Goal: Task Accomplishment & Management: Complete application form

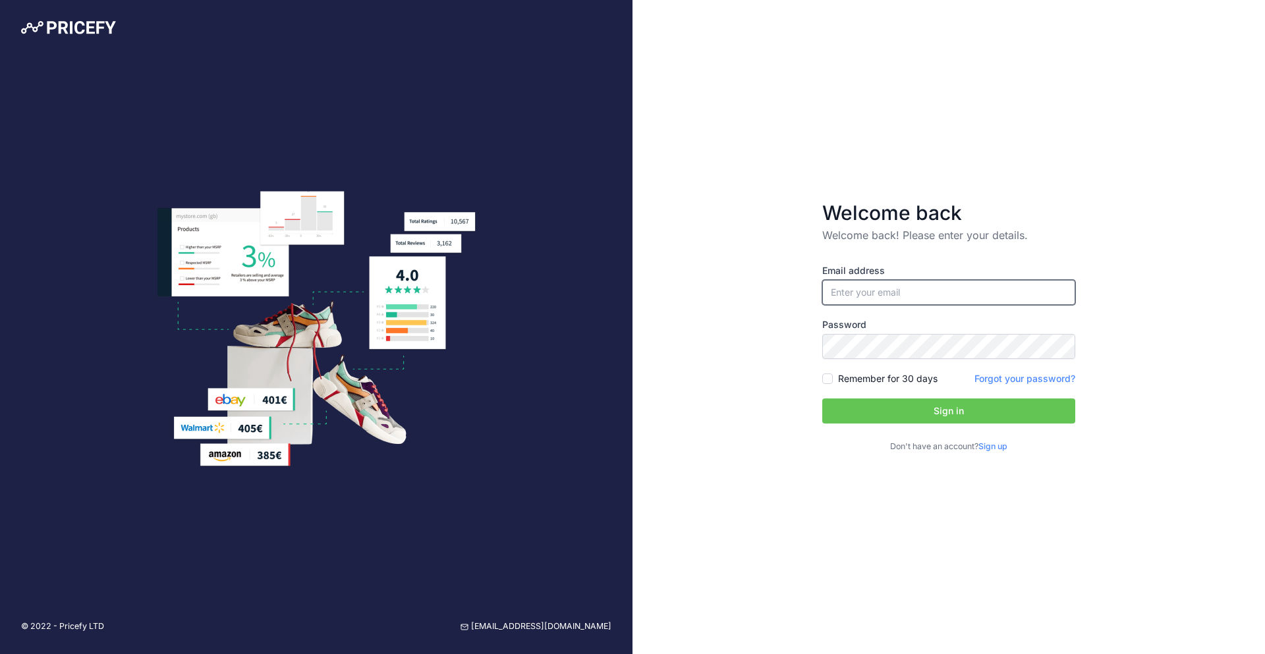
click at [914, 291] on input "email" at bounding box center [948, 292] width 253 height 25
type input "[EMAIL_ADDRESS][DOMAIN_NAME]"
click at [830, 381] on div "Remember for 30 days" at bounding box center [879, 378] width 115 height 13
click at [828, 378] on input "Remember for 30 days" at bounding box center [827, 379] width 11 height 11
checkbox input "true"
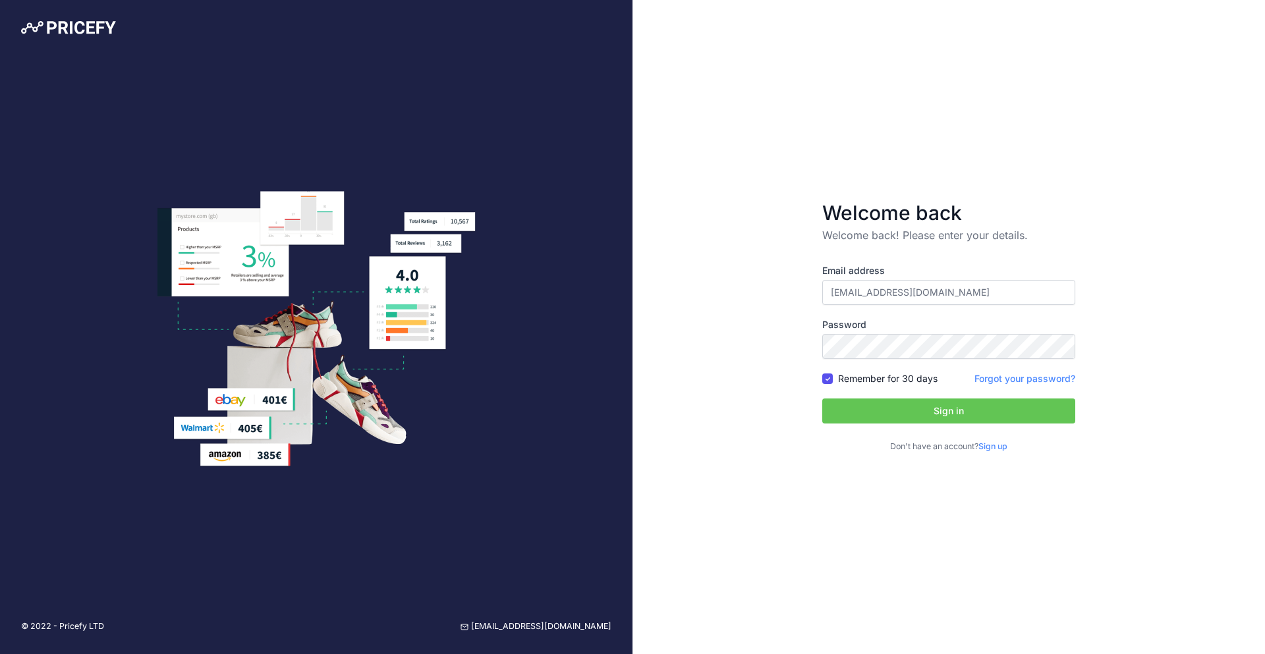
click at [876, 410] on button "Sign in" at bounding box center [948, 411] width 253 height 25
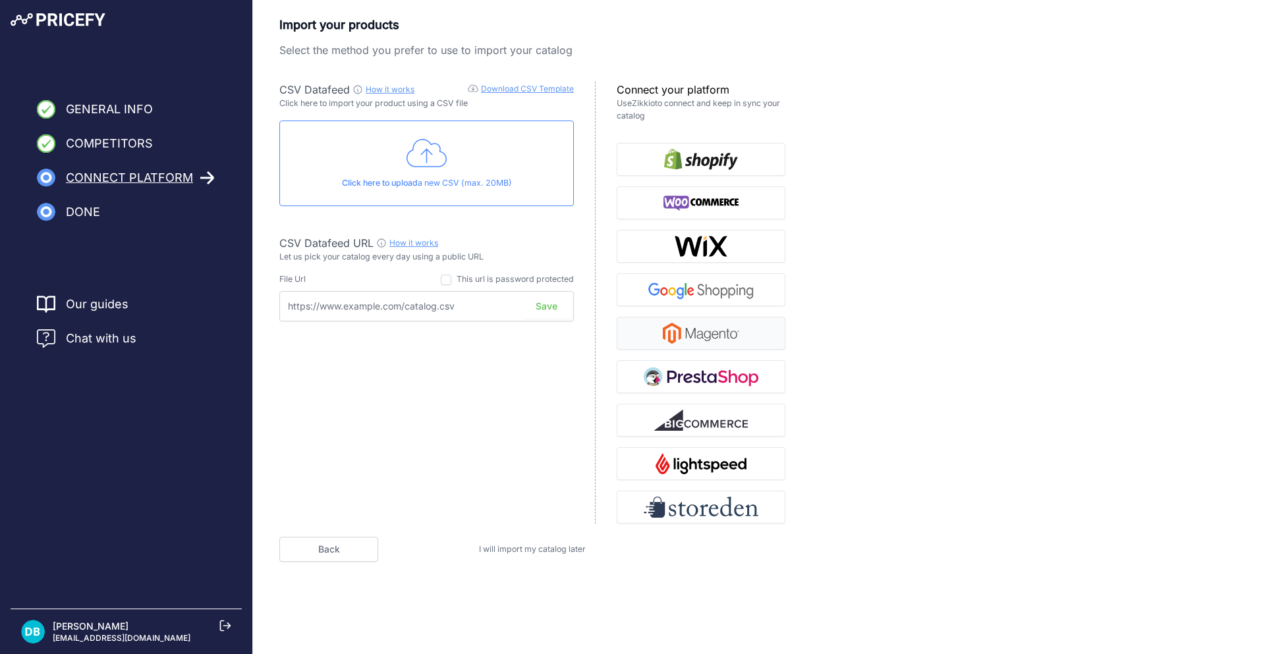
click at [715, 336] on img "button" at bounding box center [701, 333] width 76 height 21
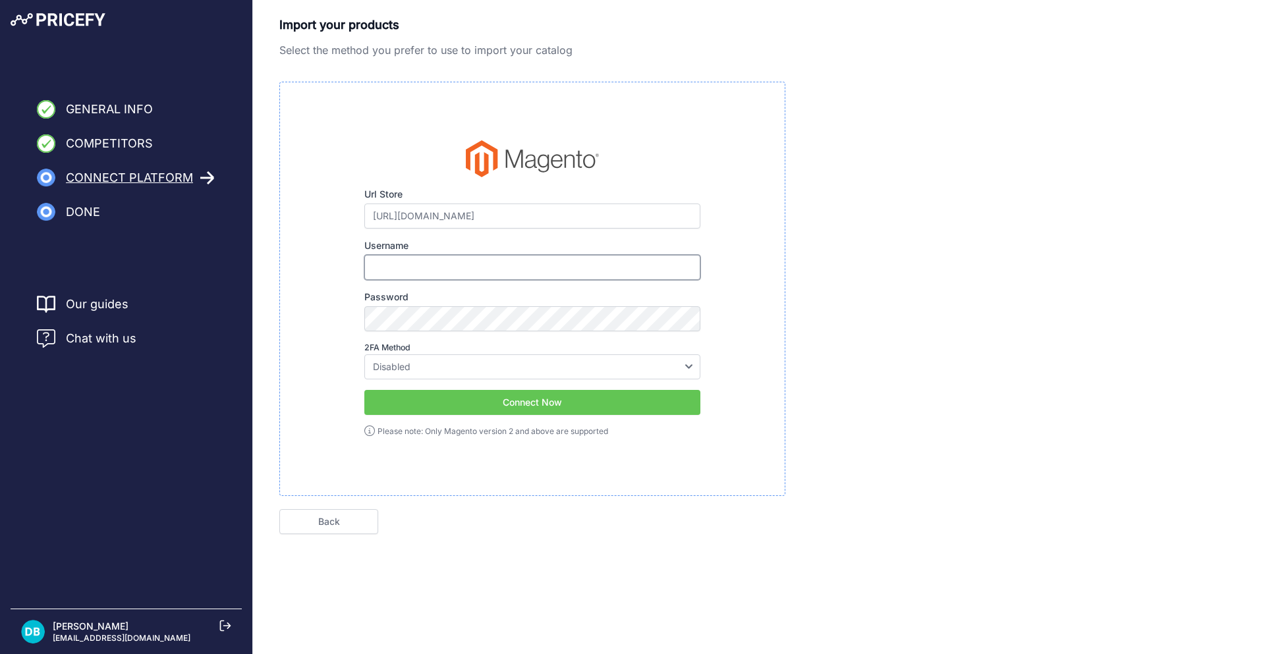
type input "[EMAIL_ADDRESS][DOMAIN_NAME]"
click at [119, 179] on span "Connect Platform" at bounding box center [129, 178] width 127 height 18
drag, startPoint x: 450, startPoint y: 267, endPoint x: 335, endPoint y: 252, distance: 116.3
click at [336, 251] on div "Url Store https://apotekakrsenkovic.rs/ Please make sure to enter your e-commer…" at bounding box center [532, 288] width 462 height 297
click at [393, 267] on input "Username" at bounding box center [532, 267] width 336 height 25
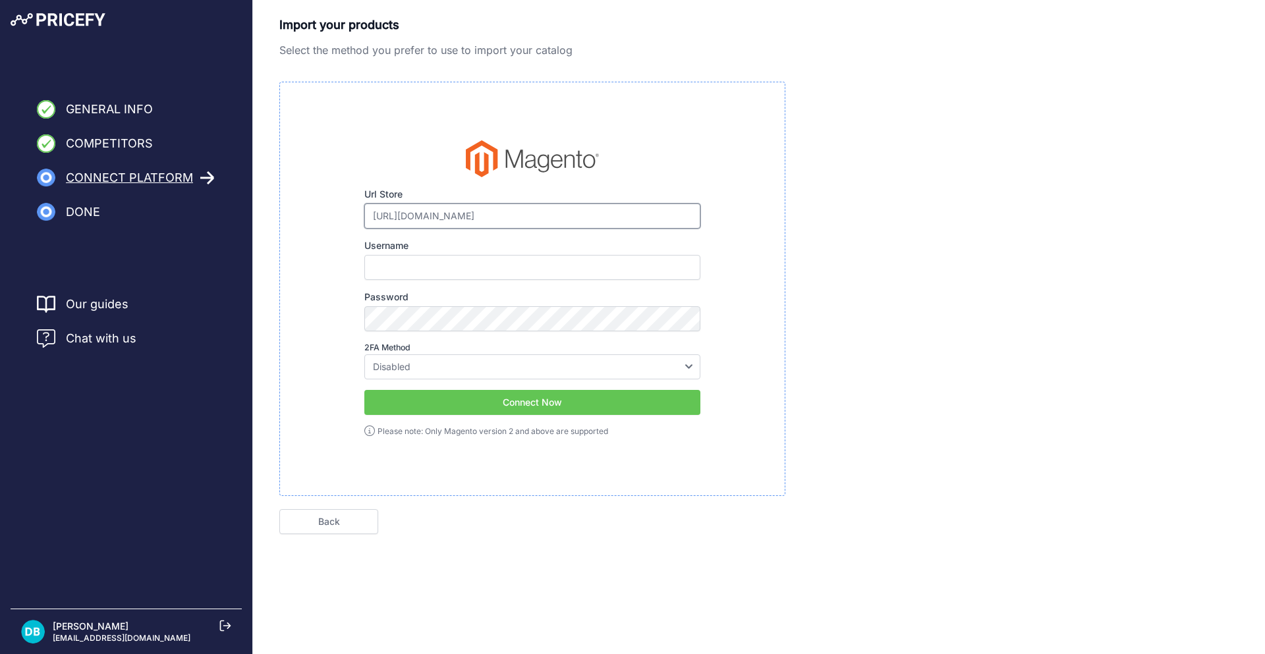
click at [553, 214] on input "https://apotekakrsenkovic.rs/" at bounding box center [532, 216] width 336 height 25
type input "[URL][DOMAIN_NAME]"
click at [507, 262] on input "Username" at bounding box center [532, 267] width 336 height 25
click at [810, 216] on div "Import your products Select the method you prefer to use to import your catalog…" at bounding box center [758, 275] width 959 height 518
click at [616, 360] on select "Disabled Google Authenticator Duo Security Authy U2F" at bounding box center [532, 366] width 336 height 25
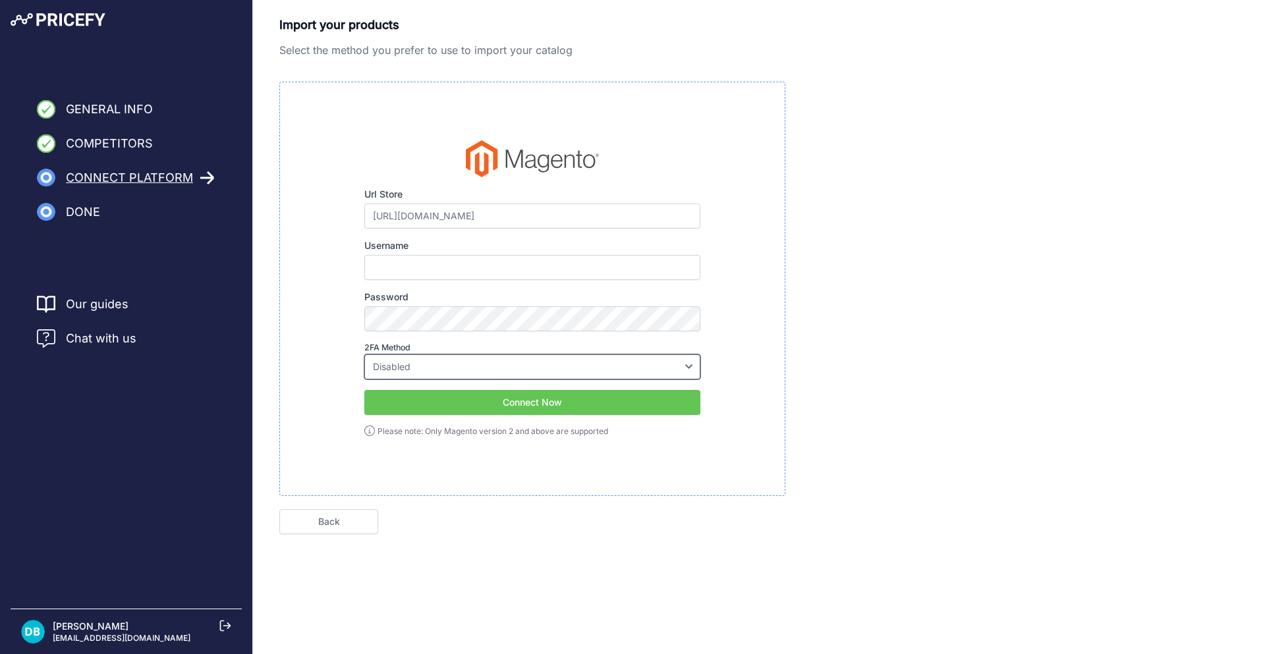
select select "google"
click at [364, 354] on select "Disabled Google Authenticator Duo Security Authy U2F" at bounding box center [532, 366] width 336 height 25
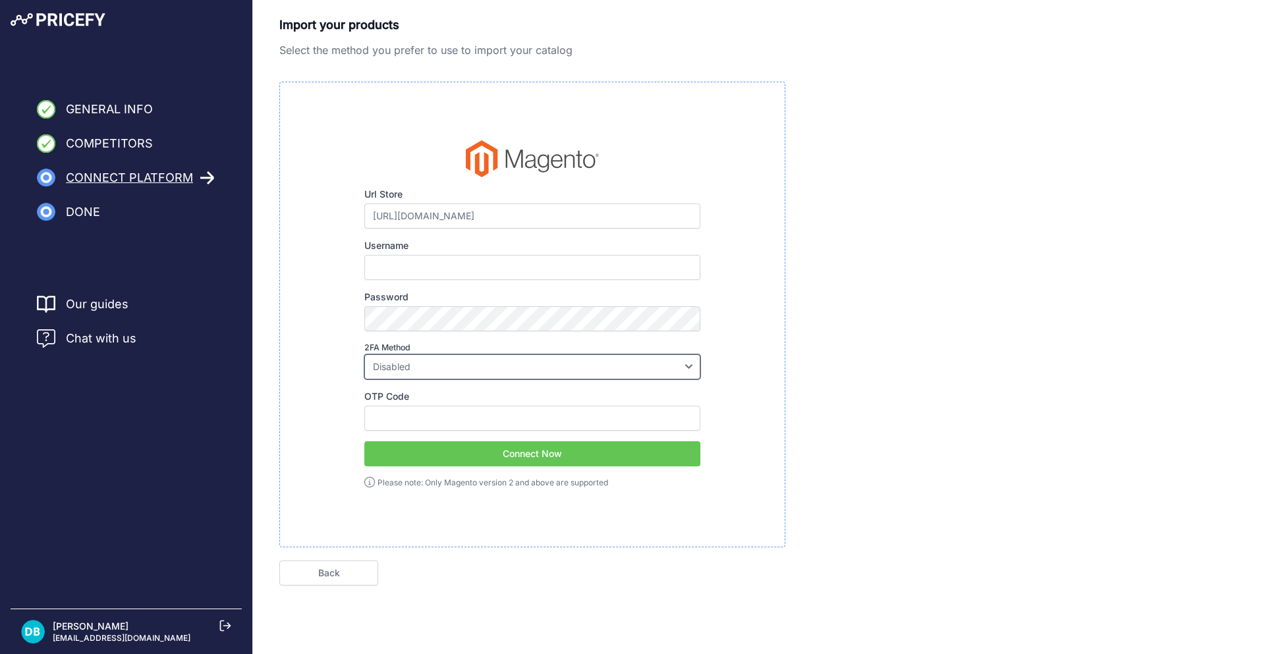
click at [364, 354] on select "Disabled Google Authenticator Duo Security Authy U2F" at bounding box center [532, 366] width 336 height 25
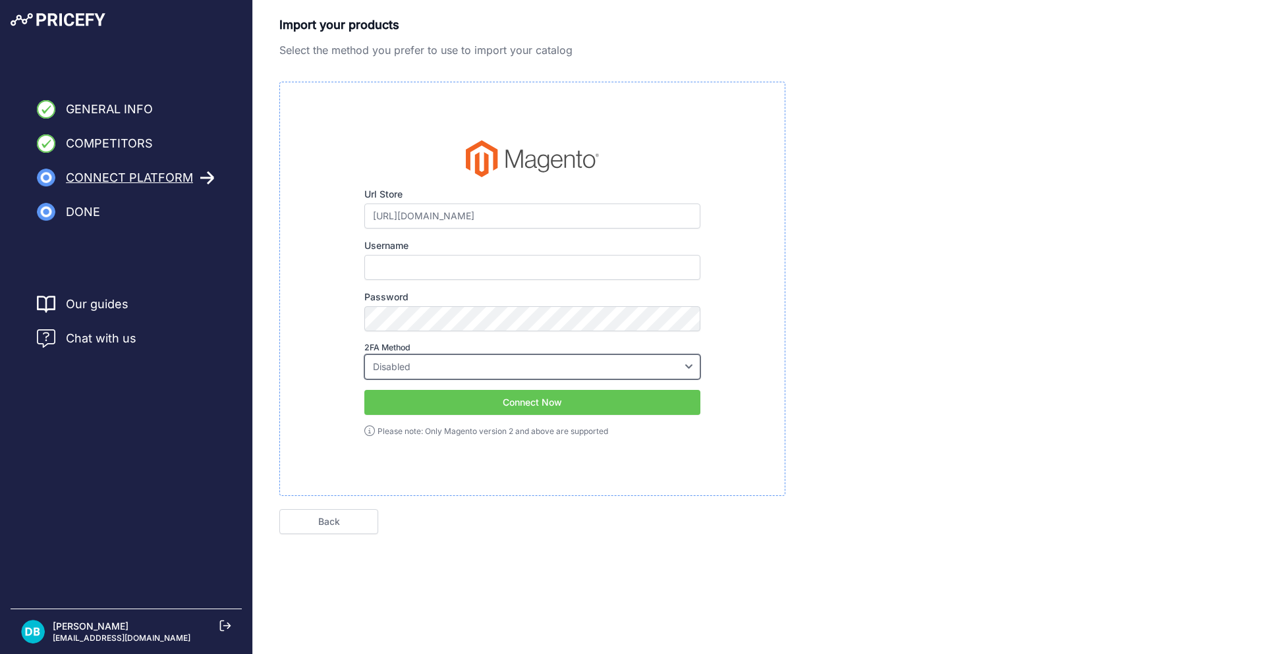
select select "google"
click at [364, 354] on select "Disabled Google Authenticator Duo Security Authy U2F" at bounding box center [532, 366] width 336 height 25
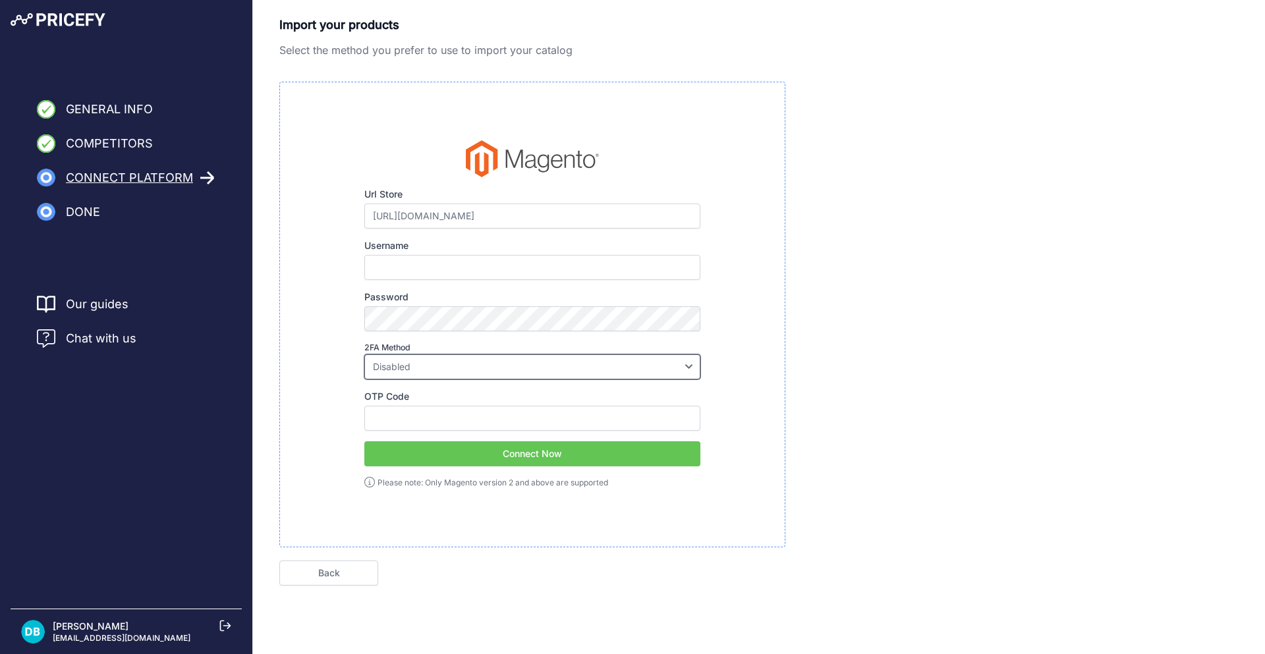
click at [364, 354] on select "Disabled Google Authenticator Duo Security Authy U2F" at bounding box center [532, 366] width 336 height 25
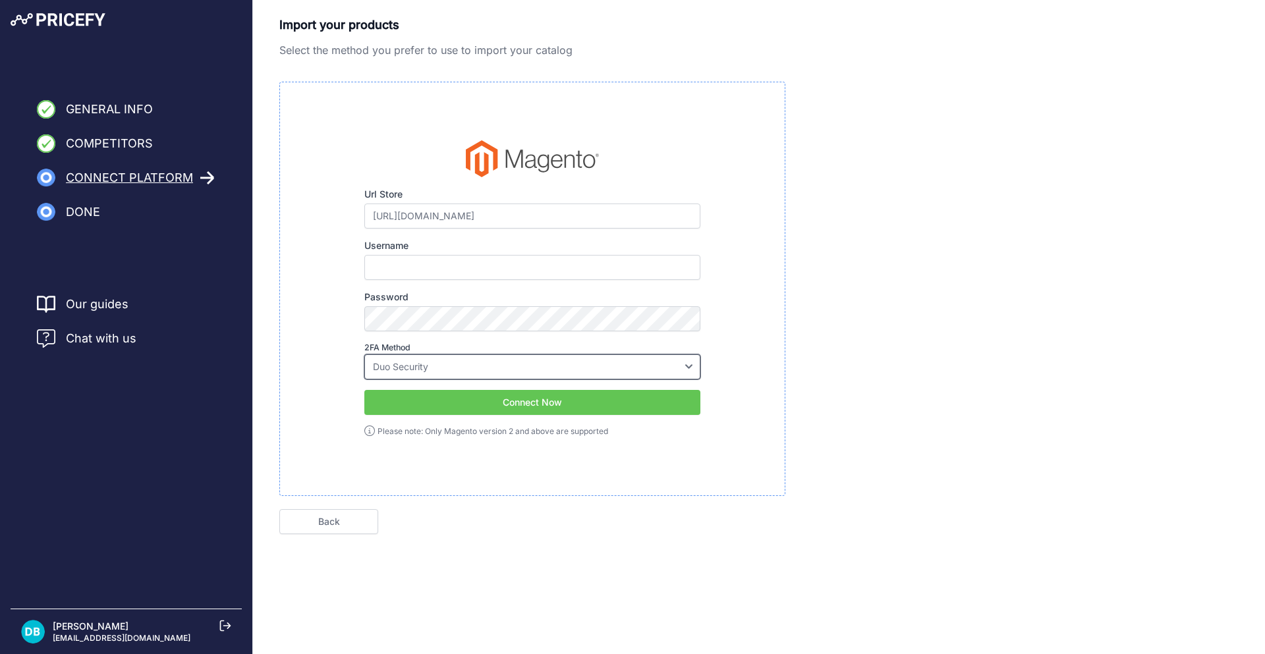
click at [364, 354] on select "Disabled Google Authenticator Duo Security Authy U2F" at bounding box center [532, 366] width 336 height 25
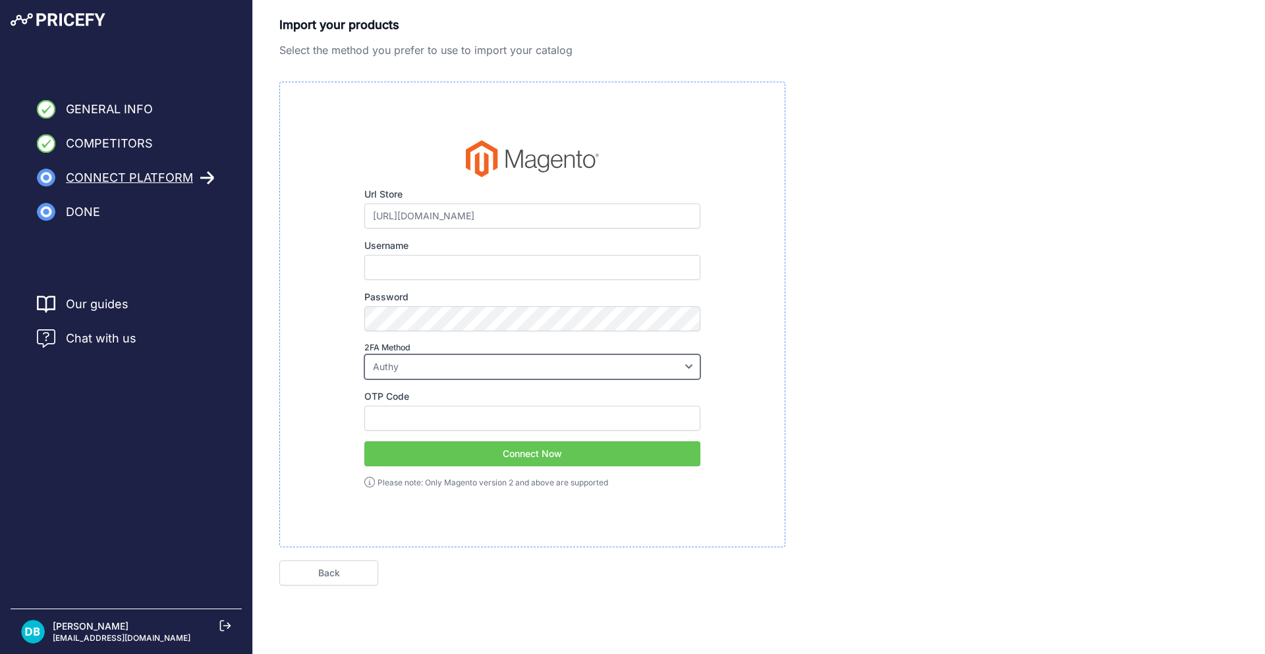
click at [364, 354] on select "Disabled Google Authenticator Duo Security Authy U2F" at bounding box center [532, 366] width 336 height 25
select select "u2fkey"
click at [364, 354] on select "Disabled Google Authenticator Duo Security Authy U2F" at bounding box center [532, 366] width 336 height 25
select select
click at [364, 354] on select "Disabled Google Authenticator Duo Security Authy U2F" at bounding box center [532, 366] width 336 height 25
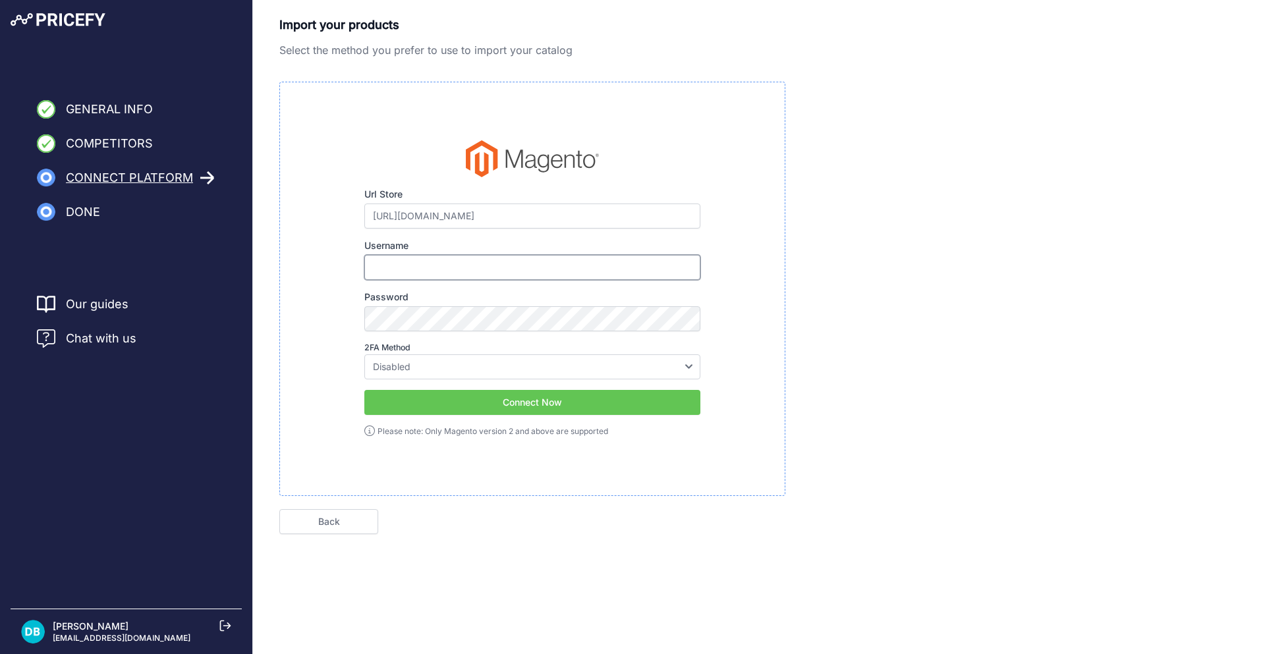
click at [465, 269] on input "Username" at bounding box center [532, 267] width 336 height 25
paste input "Price_api"
drag, startPoint x: 991, startPoint y: 332, endPoint x: 956, endPoint y: 322, distance: 36.3
click at [961, 324] on div "Import your products Select the method you prefer to use to import your catalog…" at bounding box center [758, 275] width 959 height 518
click at [953, 323] on div "Import your products Select the method you prefer to use to import your catalog…" at bounding box center [758, 275] width 959 height 518
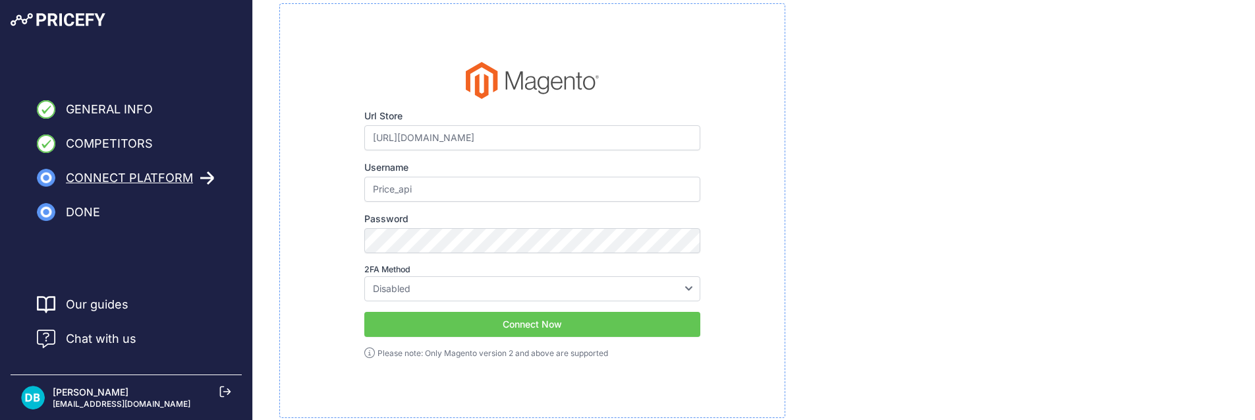
scroll to position [79, 0]
click at [532, 323] on button "Connect Now" at bounding box center [532, 323] width 336 height 25
click at [429, 190] on input "Price_api" at bounding box center [532, 188] width 336 height 25
click at [376, 186] on input "Price_api" at bounding box center [532, 188] width 336 height 25
type input "price_api"
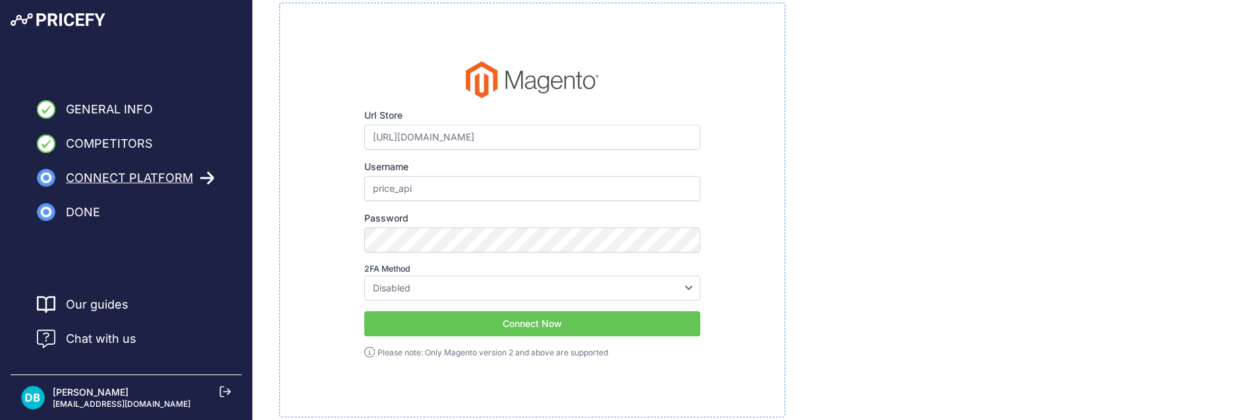
click at [569, 327] on button "Connect Now" at bounding box center [532, 323] width 336 height 25
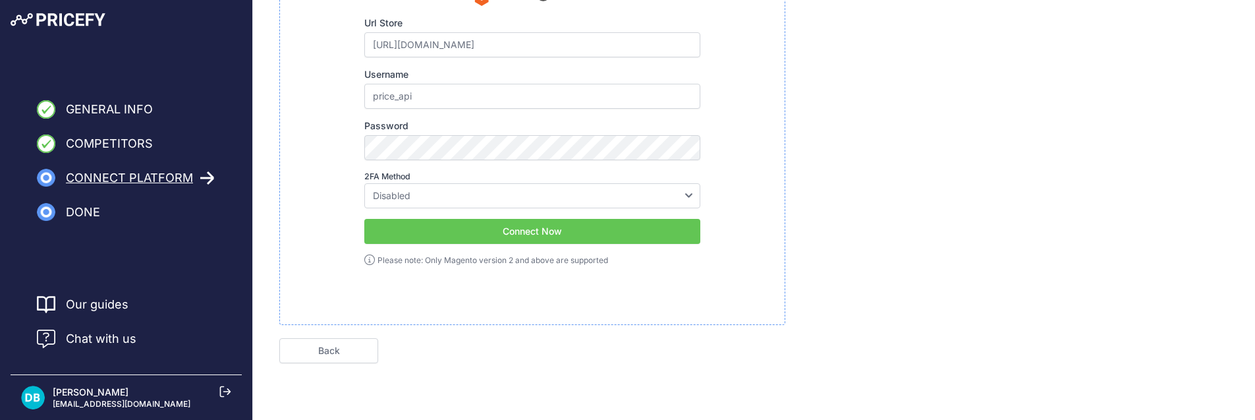
scroll to position [173, 0]
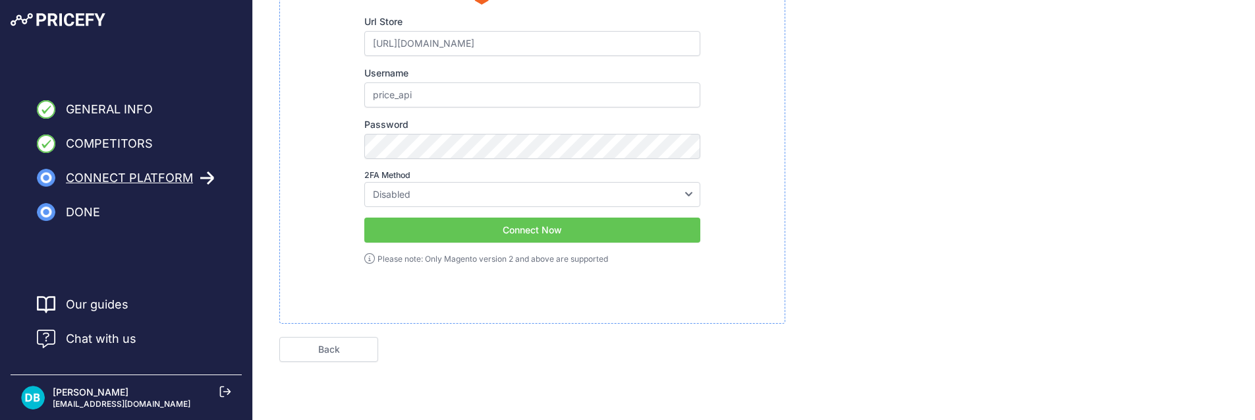
click at [130, 340] on span "Chat with us" at bounding box center [101, 338] width 70 height 18
click at [128, 336] on span "Chat with us" at bounding box center [101, 338] width 70 height 18
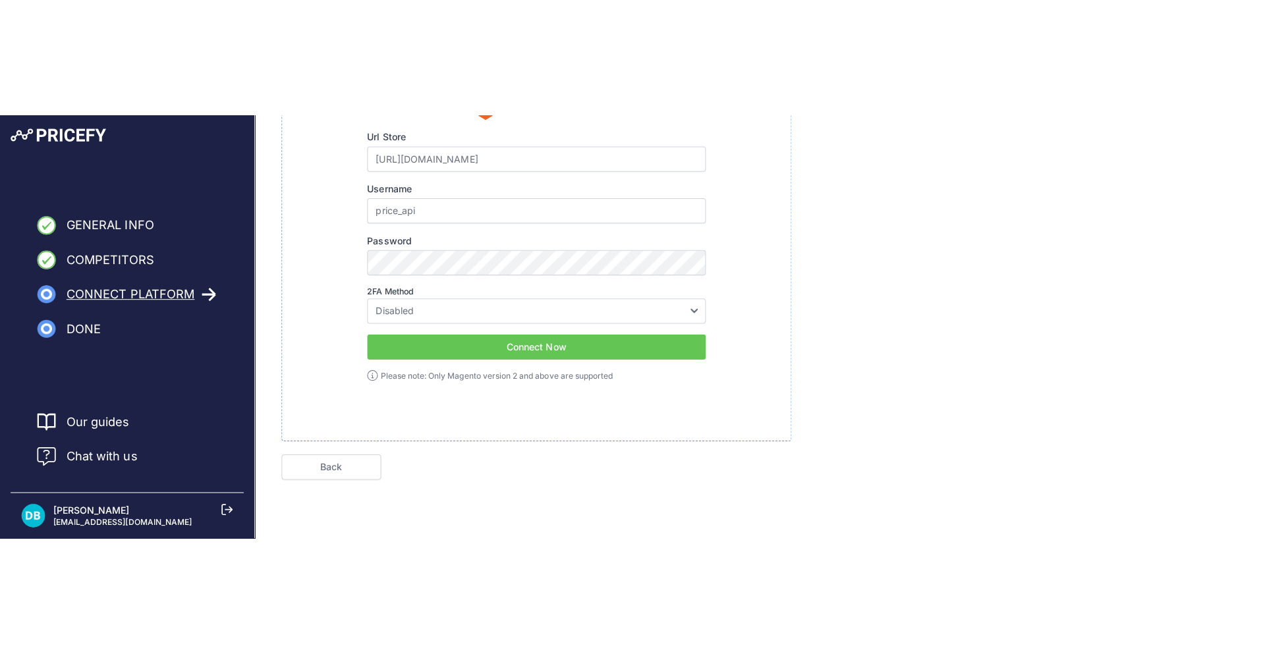
scroll to position [0, 0]
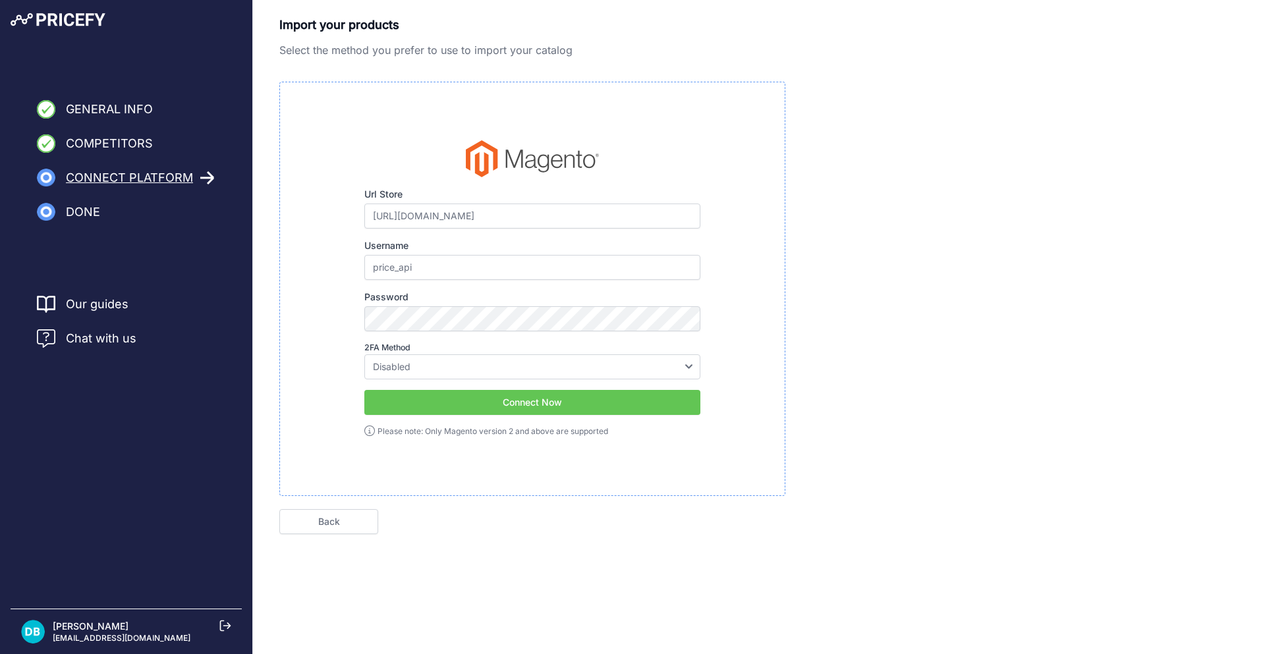
click at [109, 335] on span "Chat with us" at bounding box center [101, 338] width 70 height 18
type input "[EMAIL_ADDRESS][DOMAIN_NAME]"
click at [99, 336] on span "Chat with us" at bounding box center [101, 338] width 70 height 18
click at [103, 339] on span "Chat with us" at bounding box center [101, 338] width 70 height 18
click at [52, 20] on img at bounding box center [58, 19] width 95 height 13
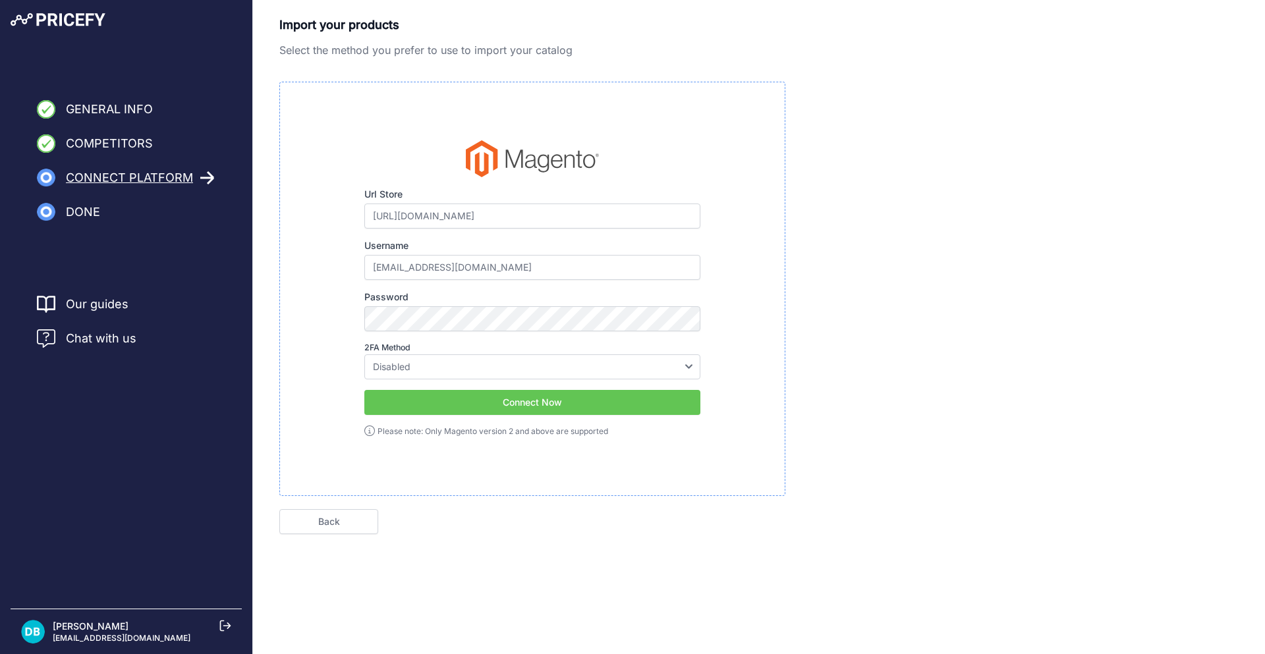
click at [111, 343] on span "Chat with us" at bounding box center [101, 338] width 70 height 18
click at [1165, 250] on div "Import your products Select the method you prefer to use to import your catalog…" at bounding box center [758, 275] width 959 height 518
click at [502, 273] on input "[EMAIL_ADDRESS][DOMAIN_NAME]" at bounding box center [532, 267] width 336 height 25
type input "d"
type input "price_api"
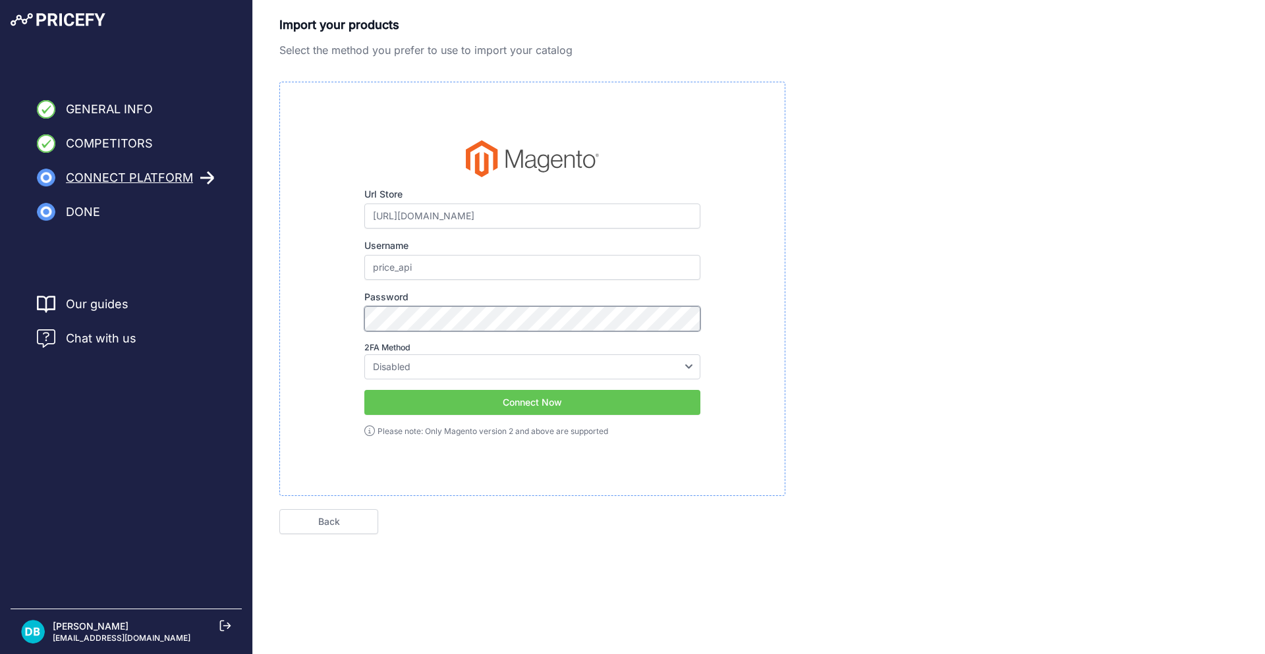
click at [267, 319] on div "Import your products Select the method you prefer to use to import your catalog…" at bounding box center [759, 275] width 1012 height 518
click at [881, 311] on div "Import your products Select the method you prefer to use to import your catalog…" at bounding box center [758, 275] width 959 height 518
